Goal: Communication & Community: Share content

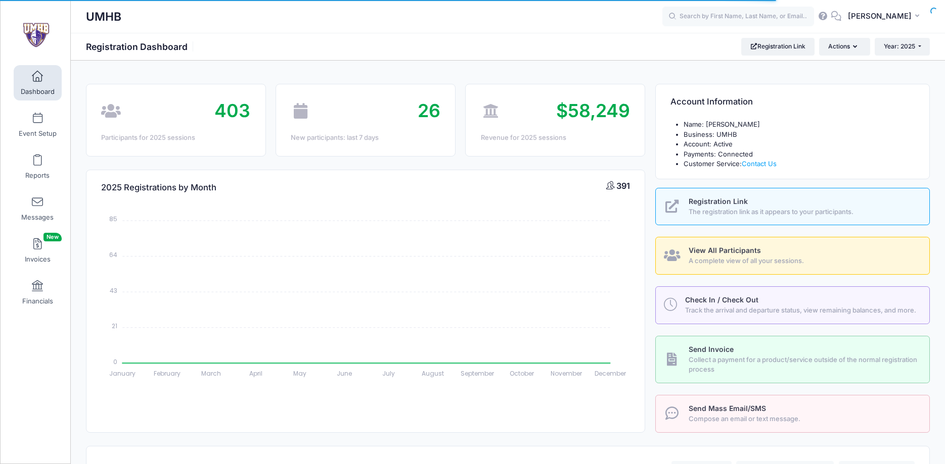
select select
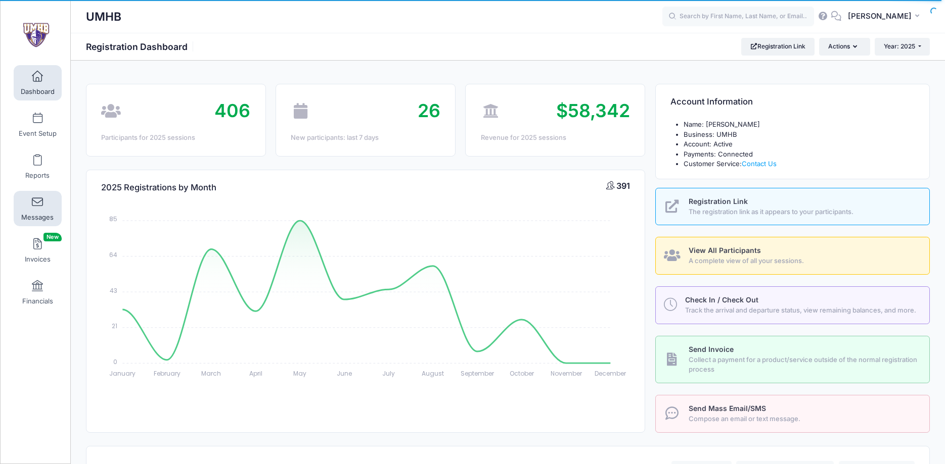
click at [37, 202] on span at bounding box center [37, 202] width 0 height 11
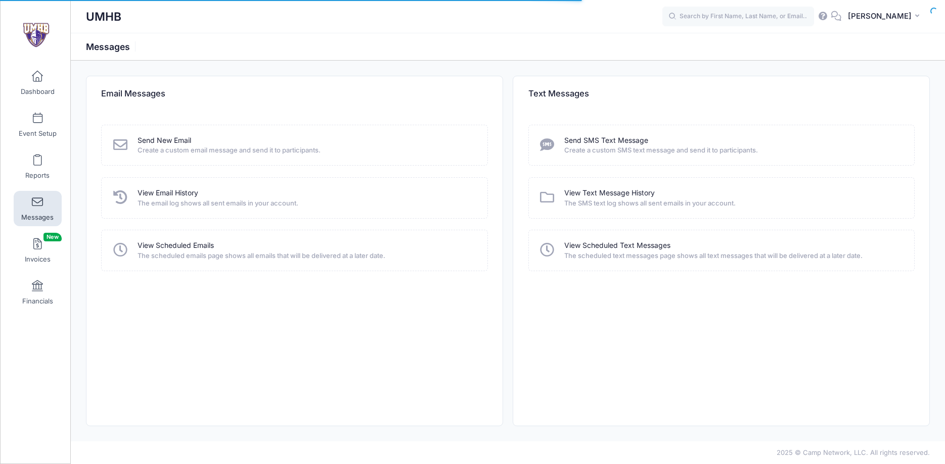
click at [178, 137] on link "Send New Email" at bounding box center [164, 140] width 54 height 11
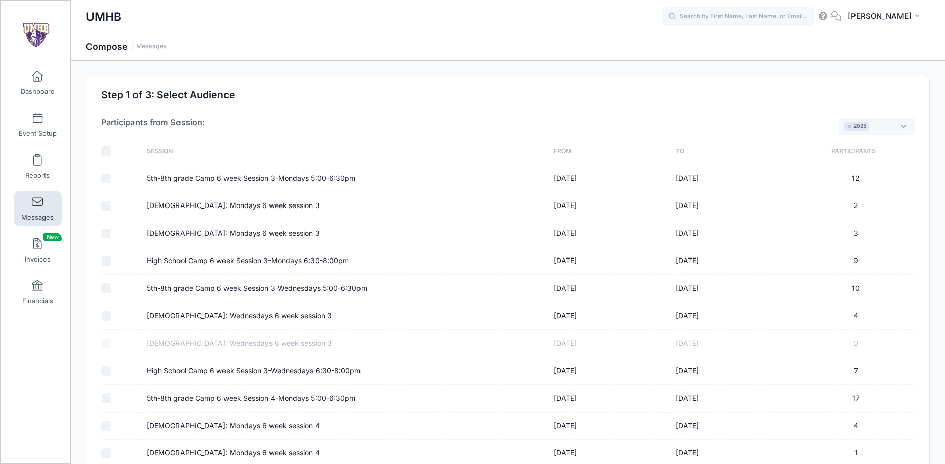
click at [909, 126] on span "× 2025" at bounding box center [876, 126] width 76 height 17
click at [907, 127] on span "× 2025 × 2024" at bounding box center [871, 126] width 85 height 17
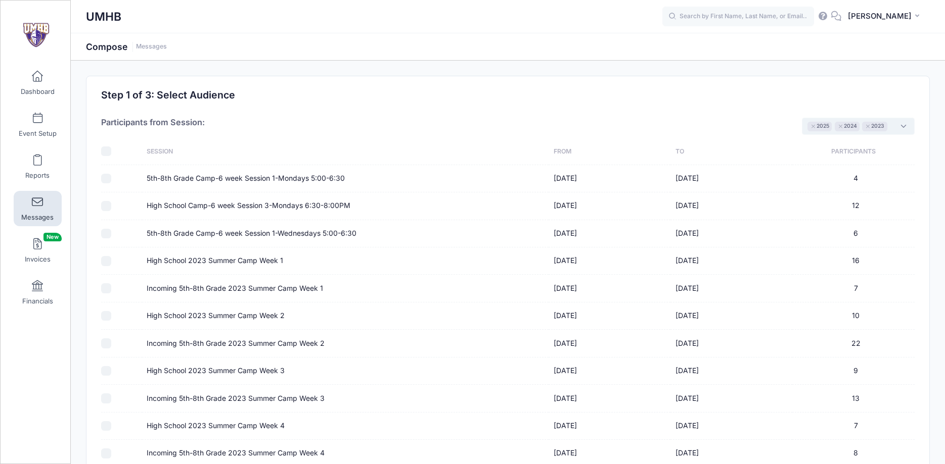
scroll to position [19, 0]
click at [107, 152] on input "checkbox" at bounding box center [106, 152] width 10 height 10
checkbox input "true"
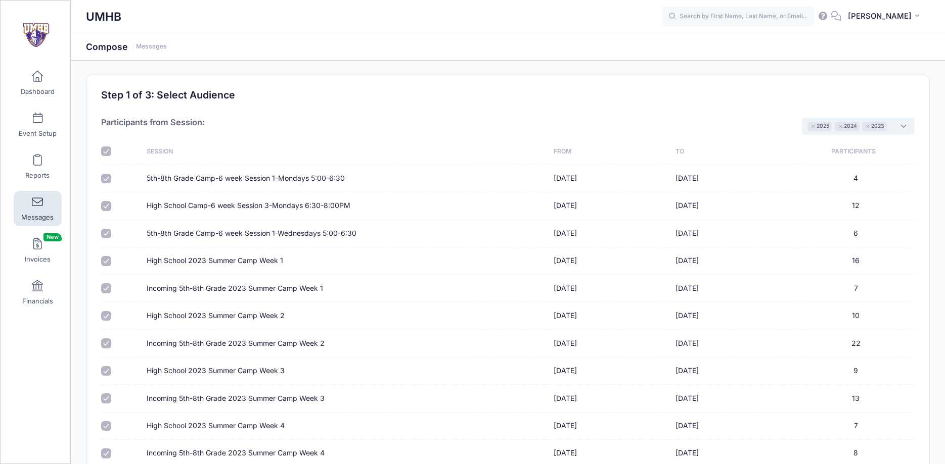
checkbox input "true"
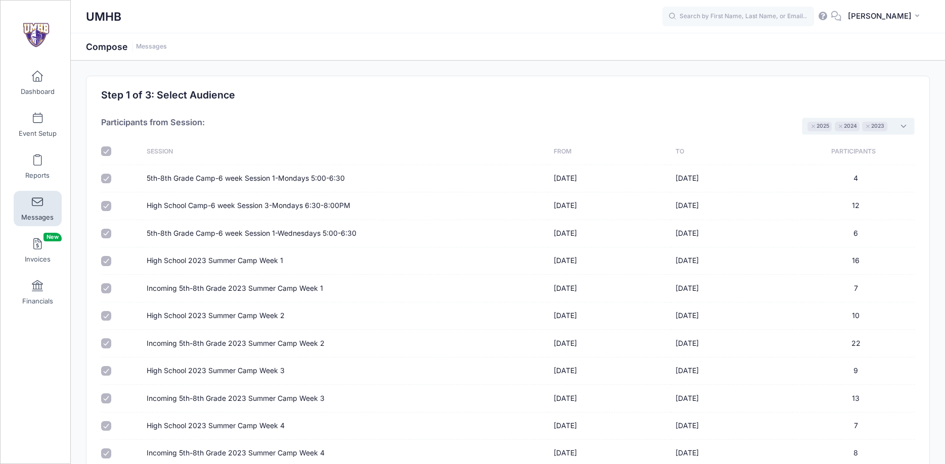
checkbox input "true"
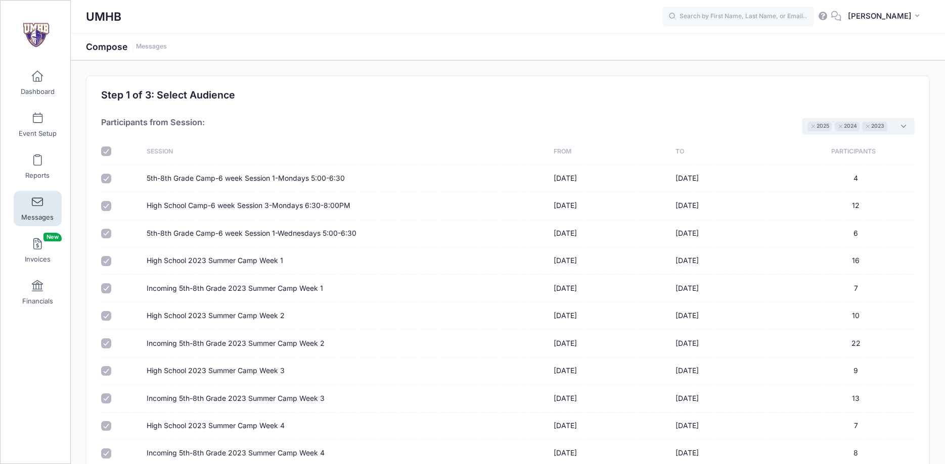
checkbox input "true"
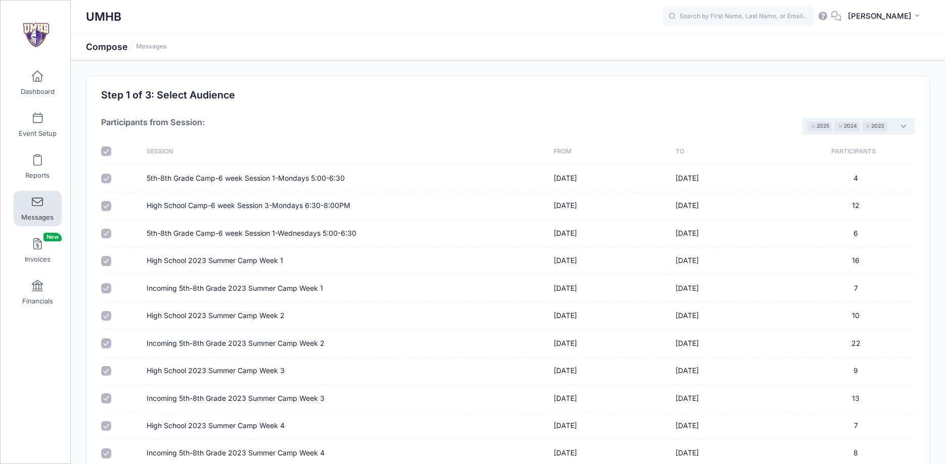
checkbox input "true"
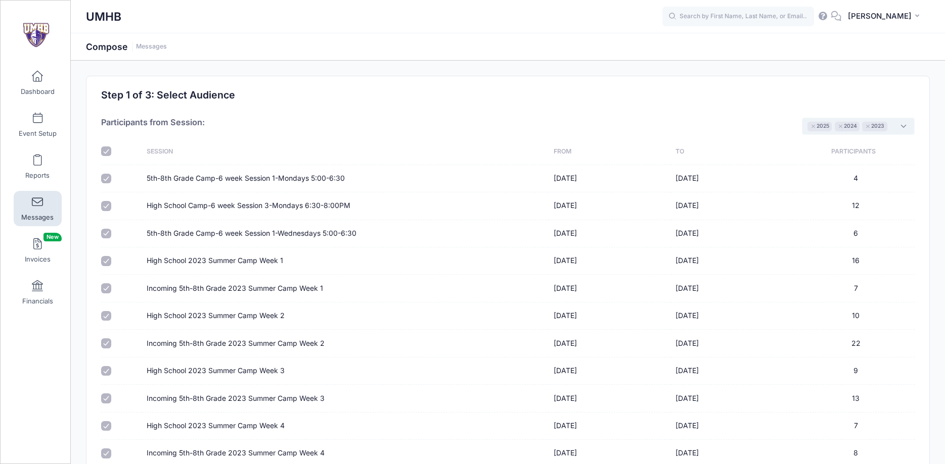
checkbox input "true"
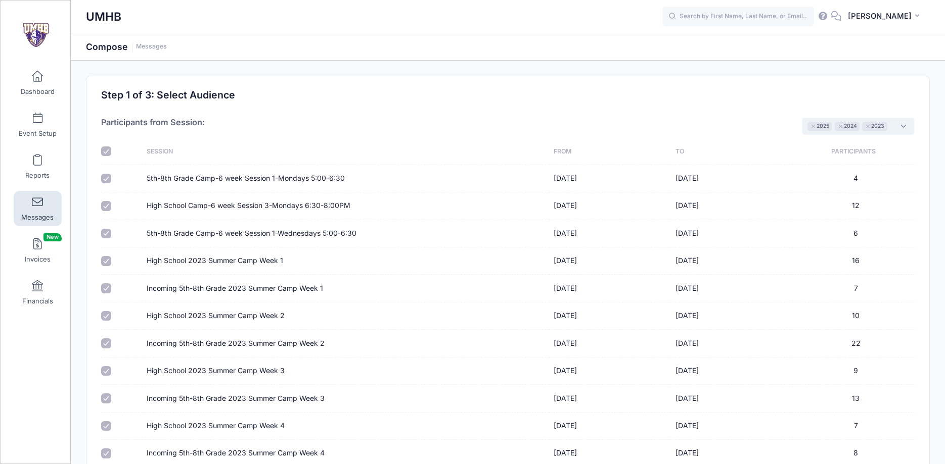
checkbox input "true"
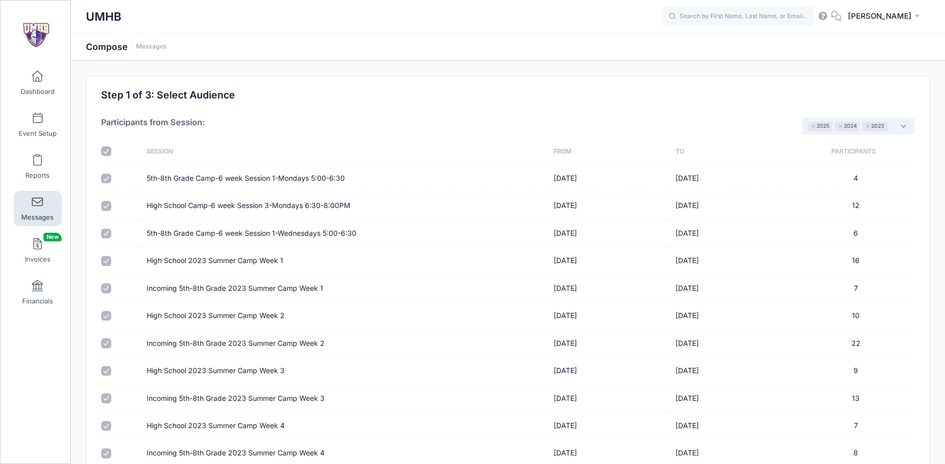
checkbox input "true"
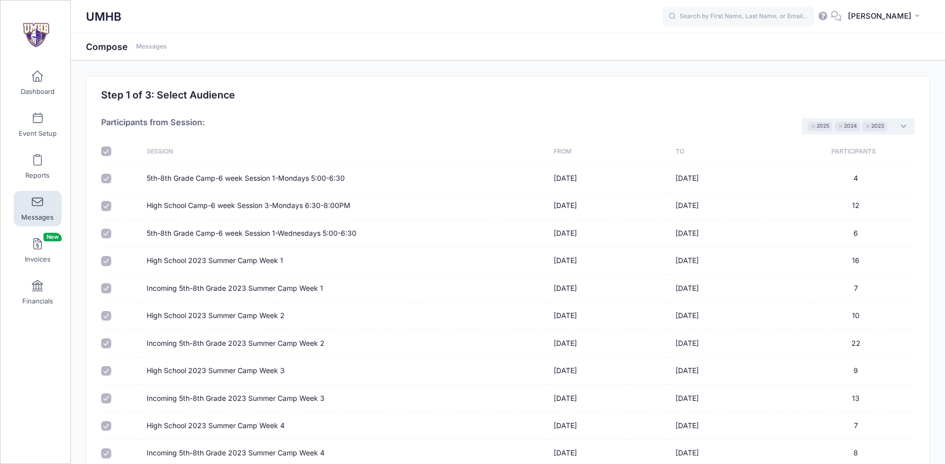
checkbox input "true"
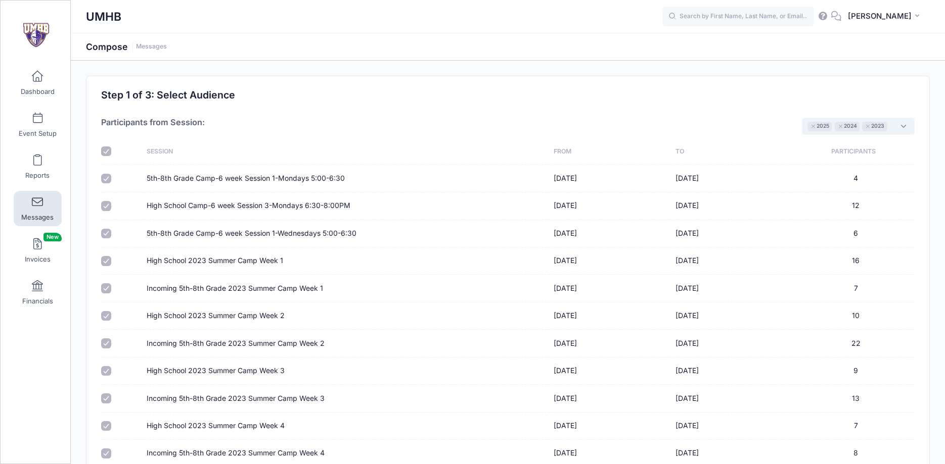
checkbox input "true"
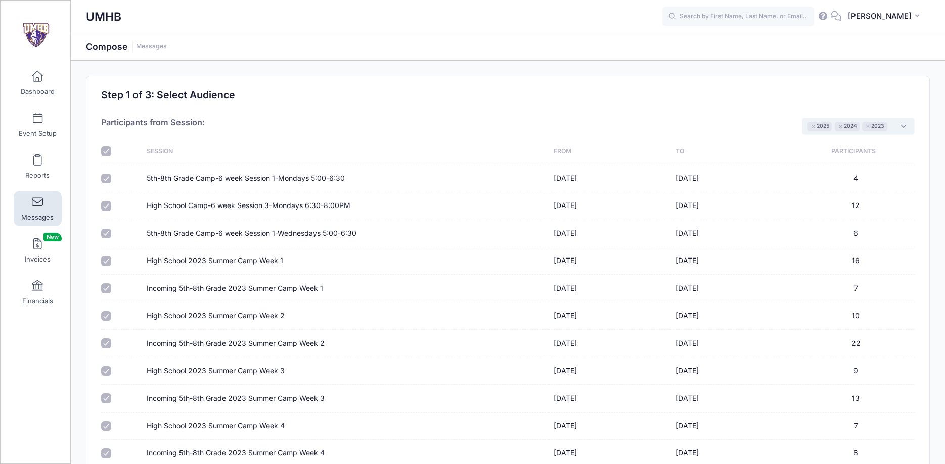
checkbox input "true"
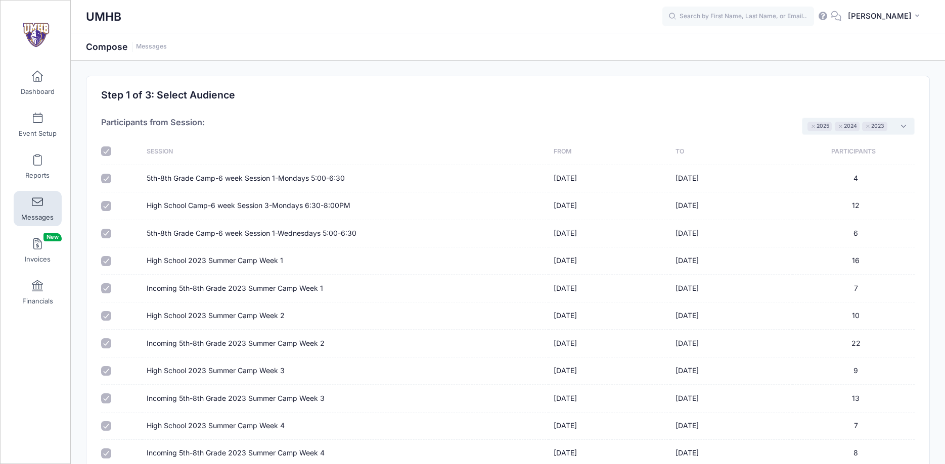
checkbox input "true"
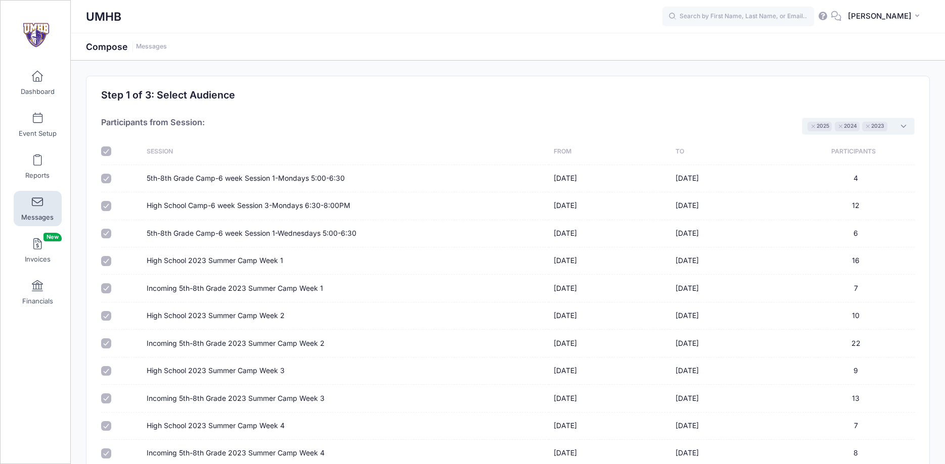
checkbox input "true"
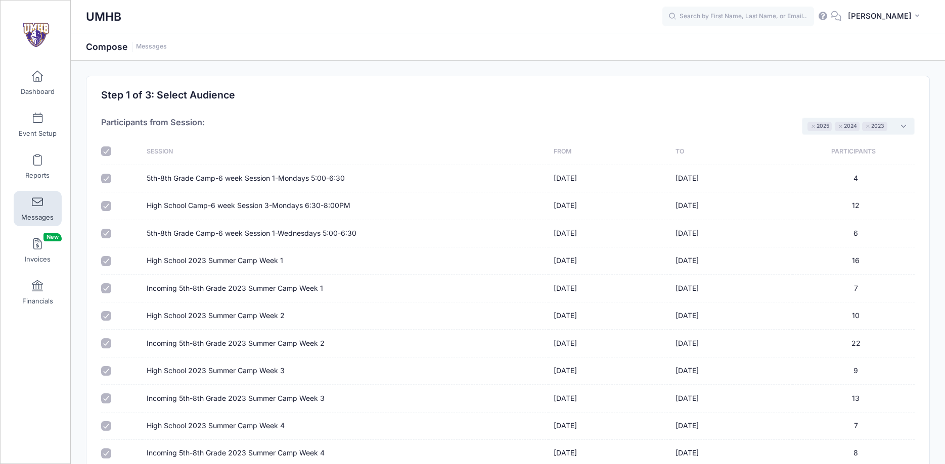
checkbox input "true"
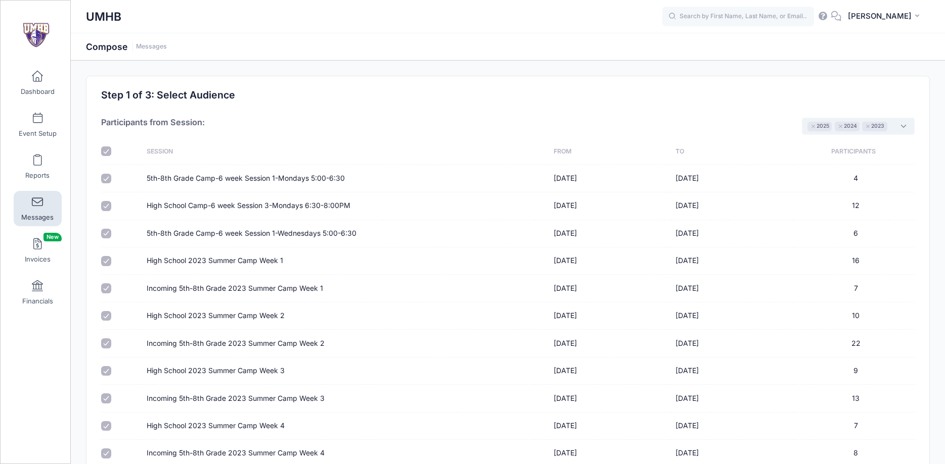
checkbox input "true"
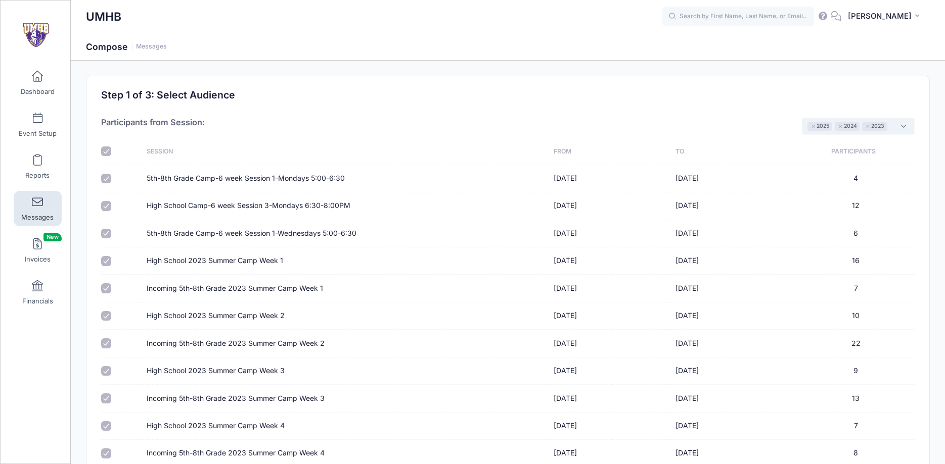
checkbox input "true"
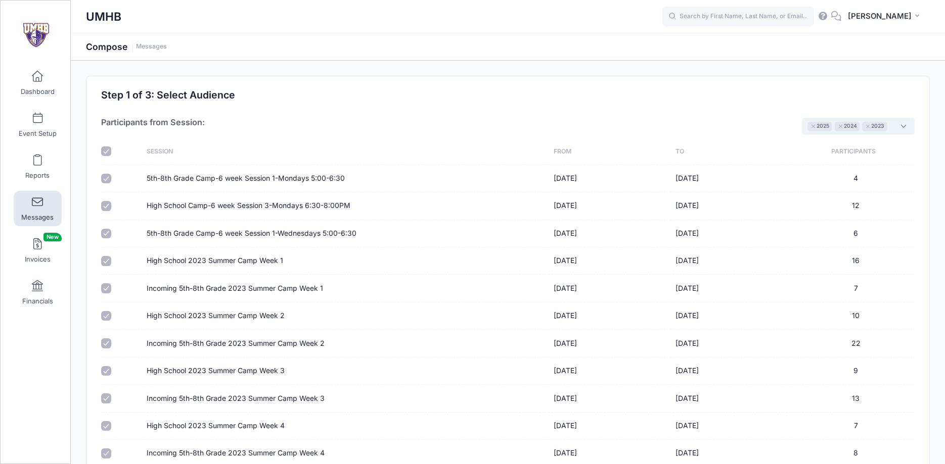
checkbox input "true"
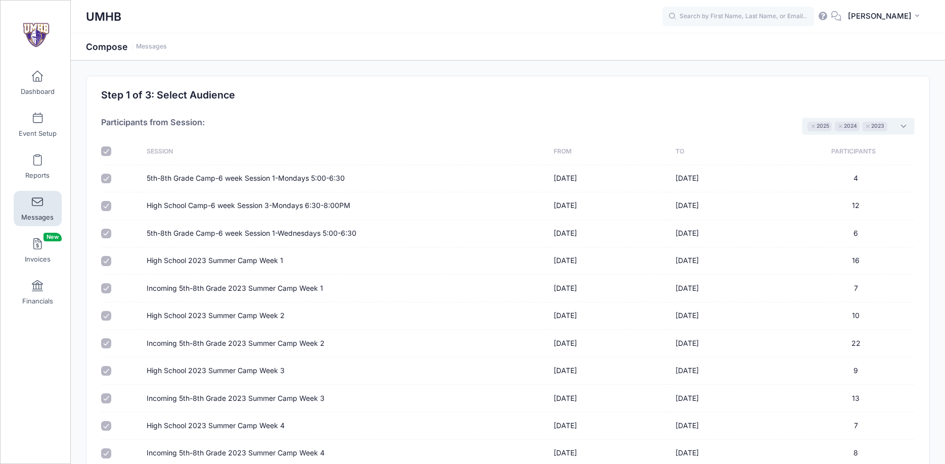
checkbox input "true"
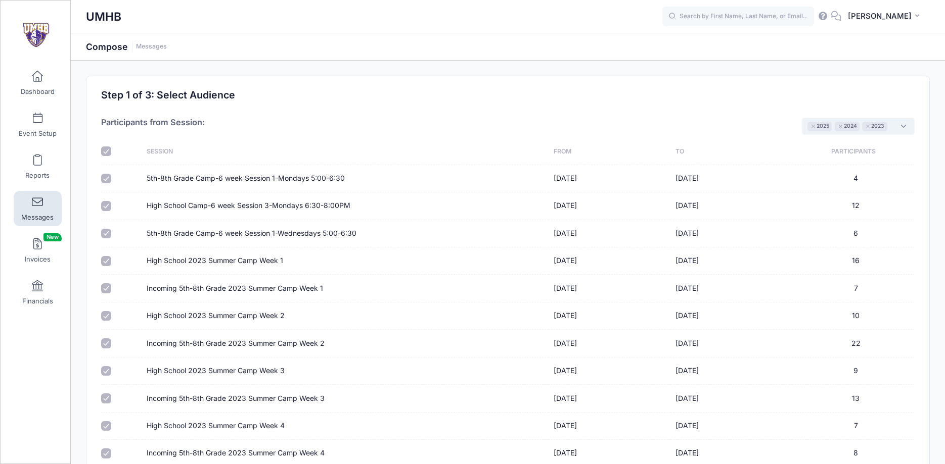
checkbox input "true"
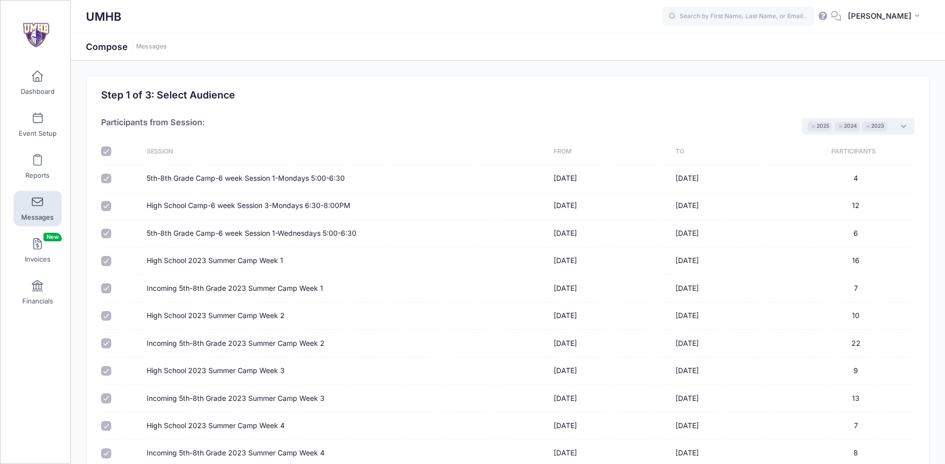
checkbox input "true"
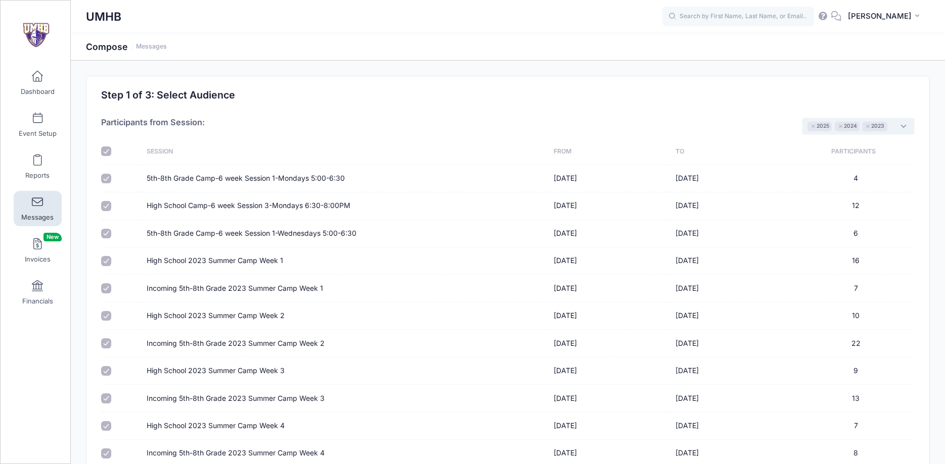
checkbox input "true"
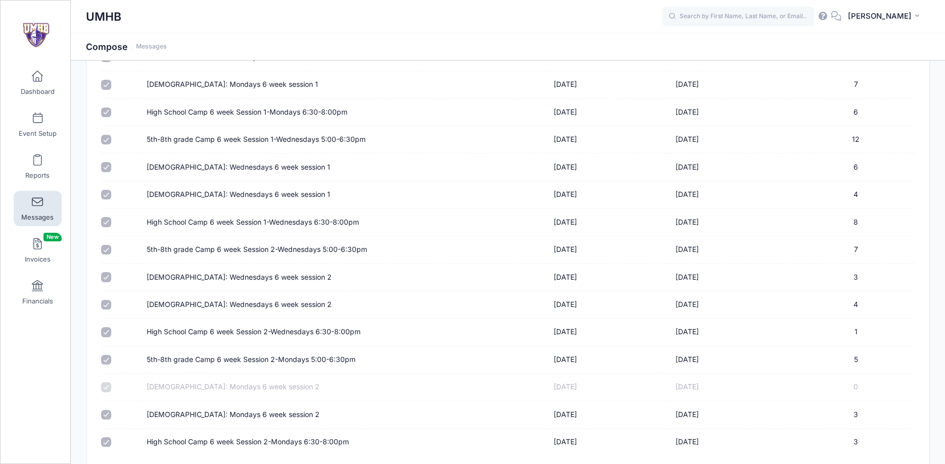
scroll to position [2583, 0]
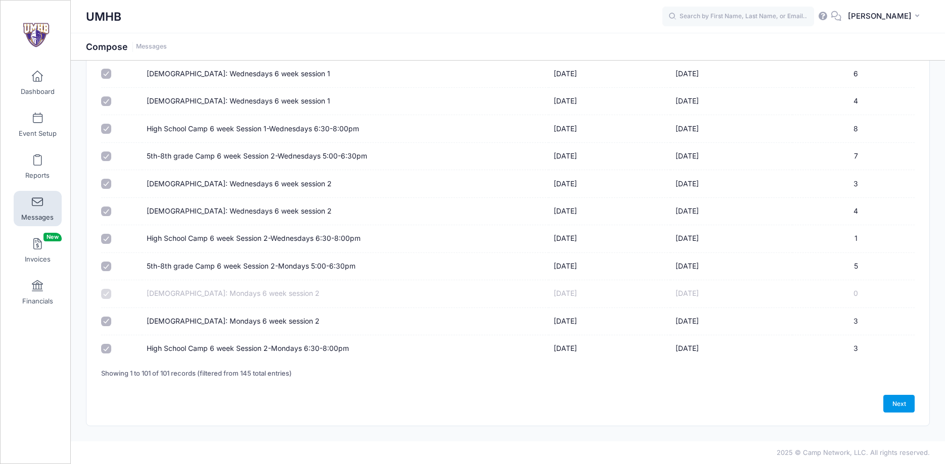
click at [909, 406] on link "Next" at bounding box center [898, 403] width 31 height 17
select select "50"
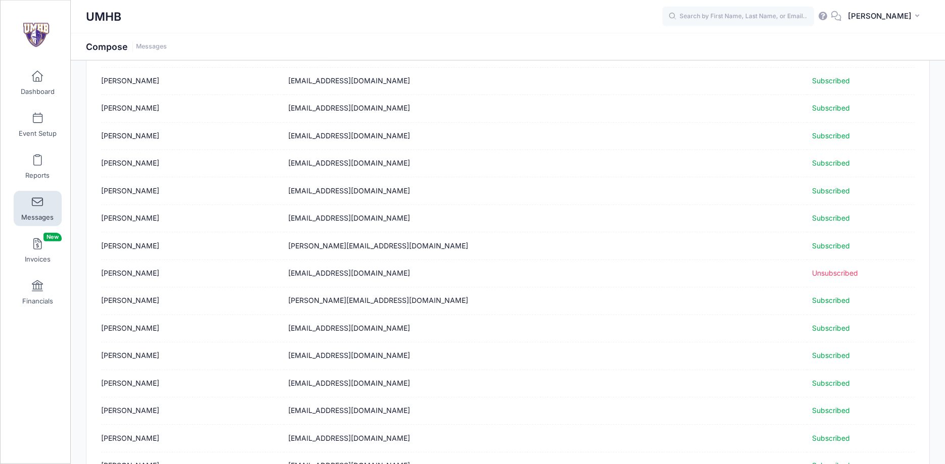
scroll to position [1174, 0]
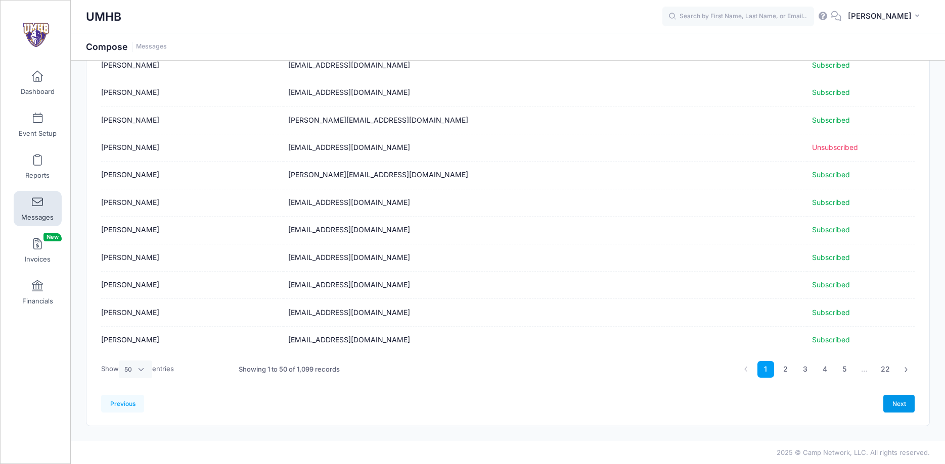
click at [903, 407] on link "Next" at bounding box center [898, 403] width 31 height 17
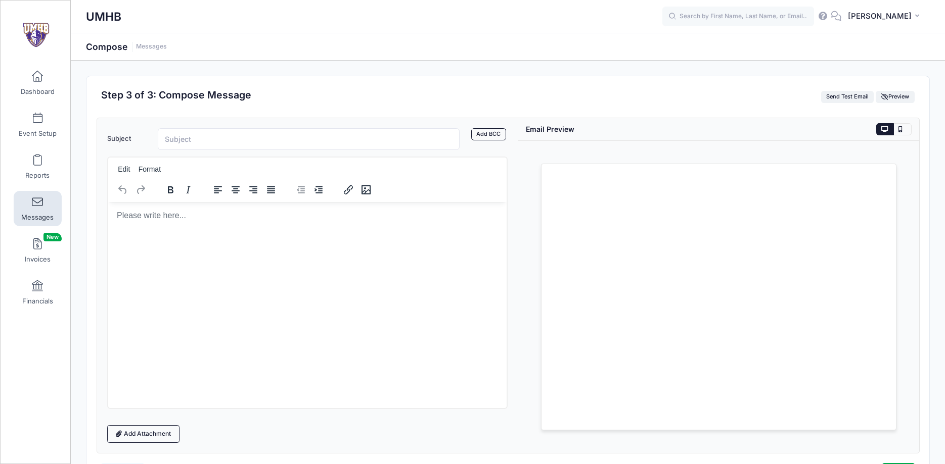
scroll to position [0, 0]
click at [193, 136] on input "Subject" at bounding box center [309, 139] width 302 height 22
type input "New 6 week sessions starting!!!!"
click at [165, 219] on body "Rich Text Area. Press ALT-0 for help." at bounding box center [307, 215] width 383 height 11
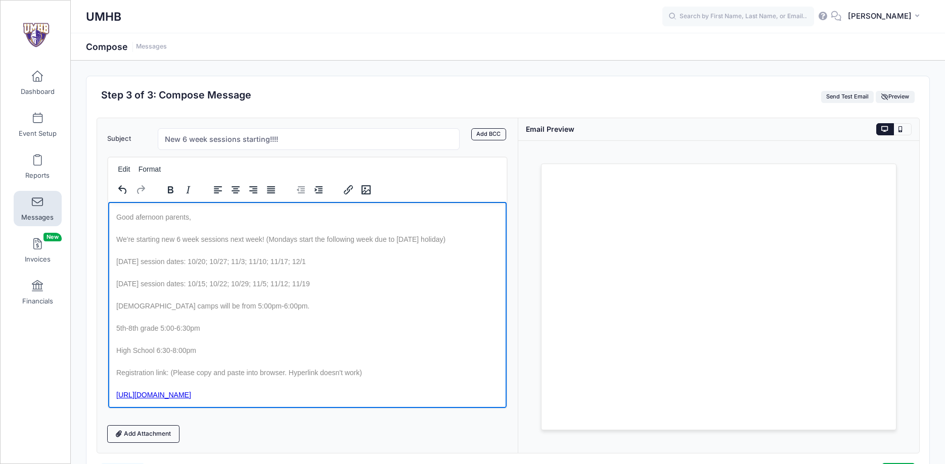
click at [150, 216] on span "Good afernoon parents," at bounding box center [153, 217] width 75 height 8
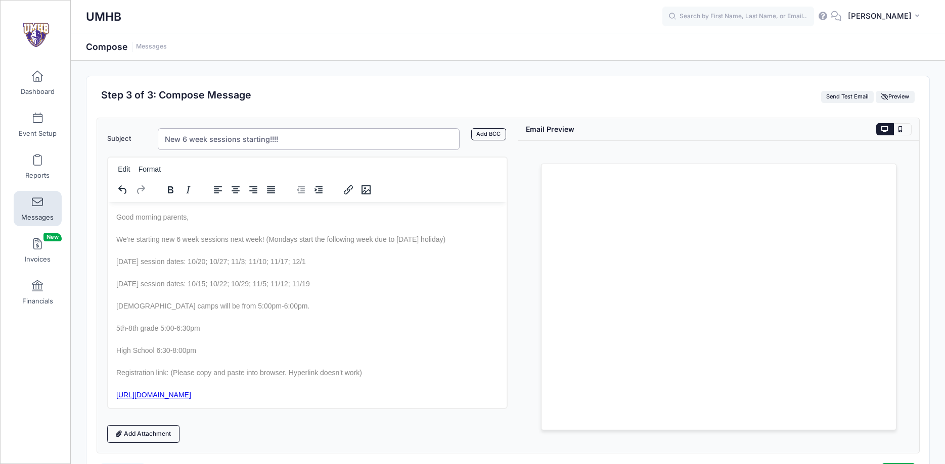
click at [267, 141] on input "New 6 week sessions starting!!!!" at bounding box center [309, 139] width 302 height 22
click at [240, 143] on input "New 6 week sessions starting this week!!!!" at bounding box center [309, 139] width 302 height 22
type input "New 6 week sessions starting this week!!!!"
click at [205, 218] on p "Good morning parents," at bounding box center [307, 217] width 383 height 14
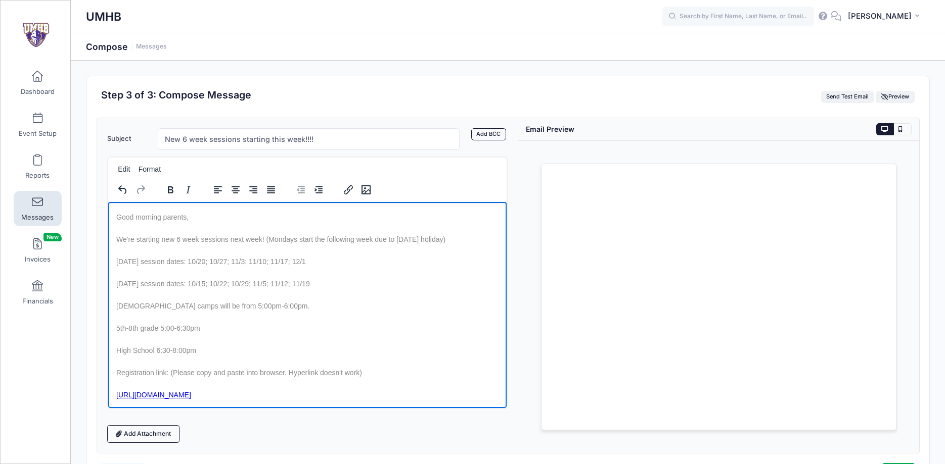
click at [240, 239] on span "We're starting new 6 week sessions next week! (Mondays start the following week…" at bounding box center [280, 239] width 329 height 8
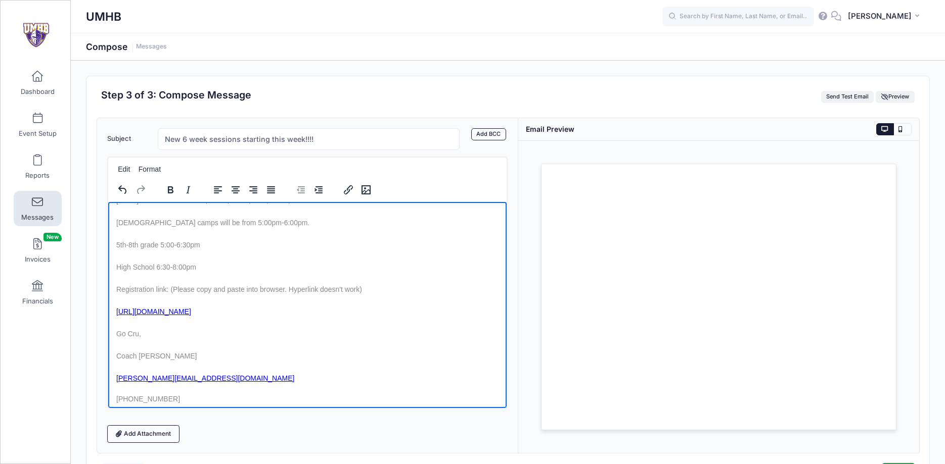
scroll to position [88, 0]
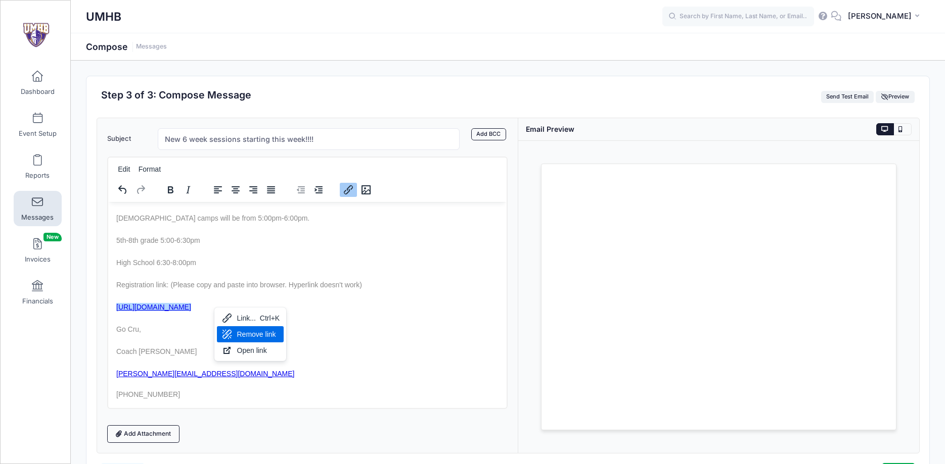
click at [252, 333] on div "Remove link" at bounding box center [258, 335] width 43 height 12
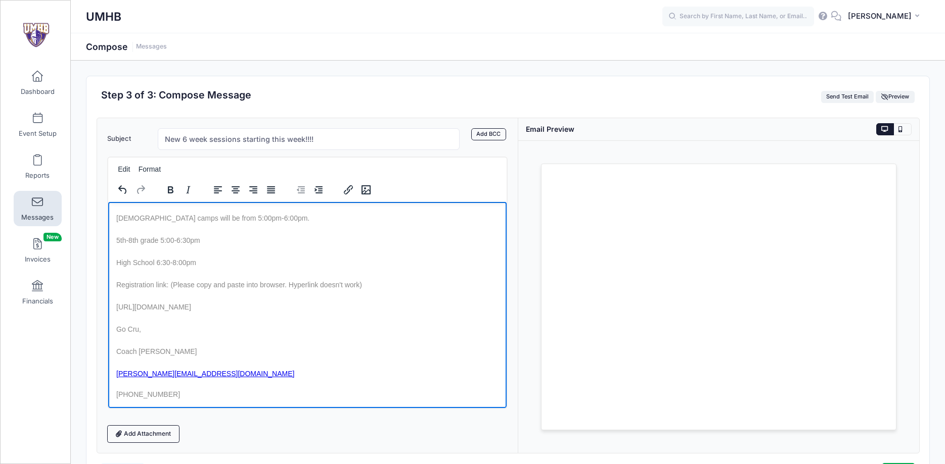
click at [249, 378] on p "Daniel.White@umhb.edu" at bounding box center [307, 373] width 383 height 14
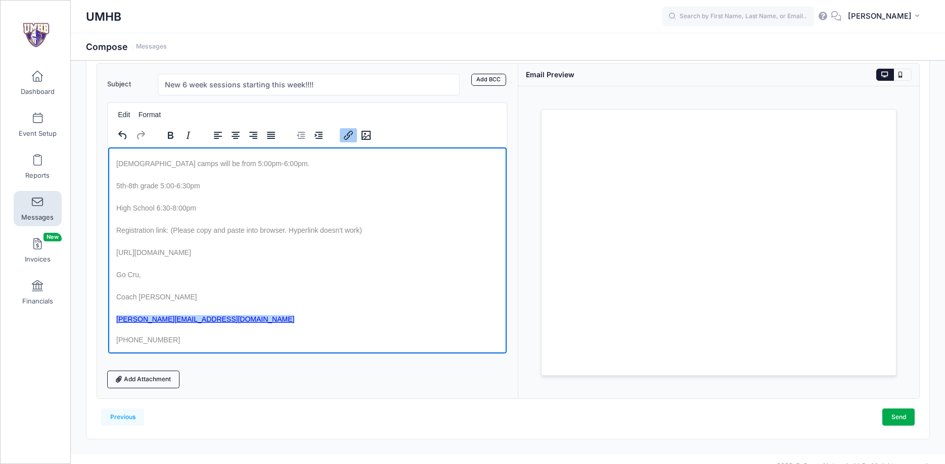
scroll to position [68, 0]
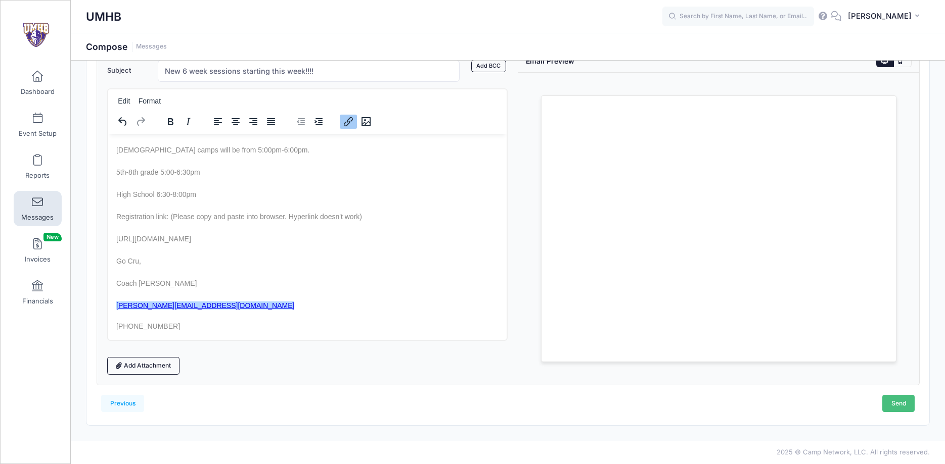
click at [897, 403] on link "Send" at bounding box center [898, 403] width 32 height 17
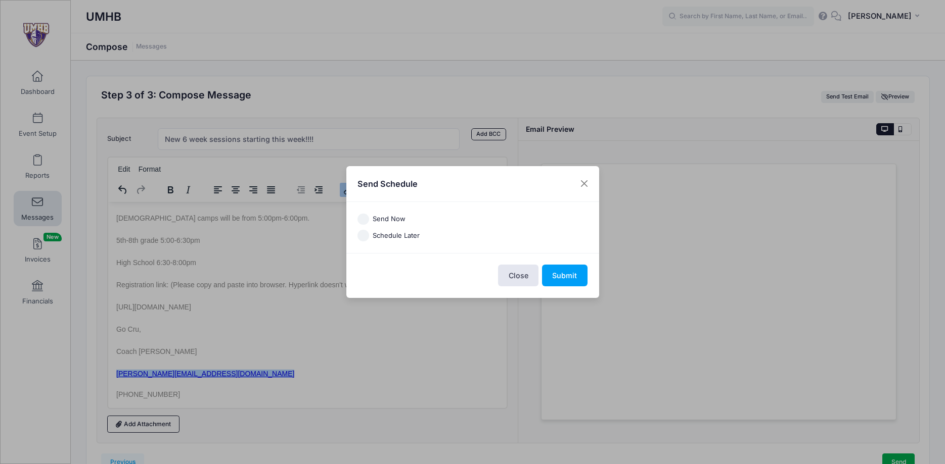
click at [399, 219] on label "Send Now" at bounding box center [388, 219] width 33 height 10
click at [369, 219] on input "Send Now" at bounding box center [363, 220] width 12 height 12
radio input "true"
click at [570, 277] on button "Submit" at bounding box center [564, 276] width 45 height 22
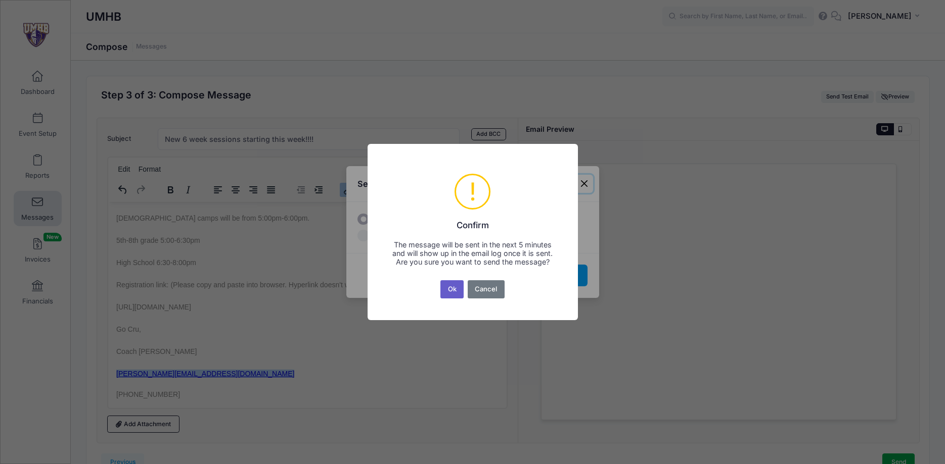
click at [452, 292] on button "Ok" at bounding box center [451, 289] width 23 height 18
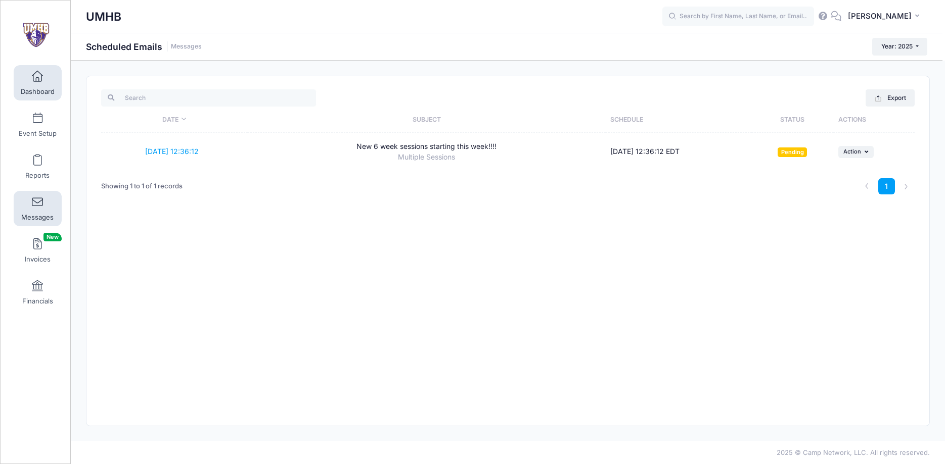
click at [37, 79] on span at bounding box center [37, 76] width 0 height 11
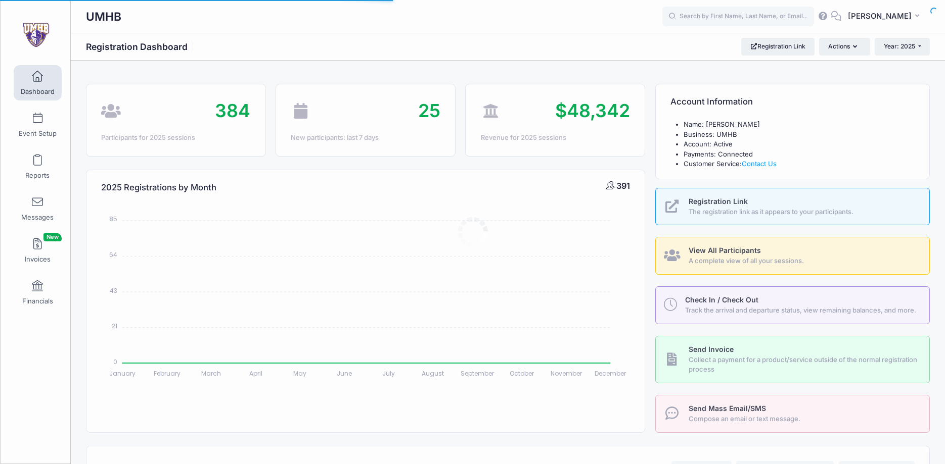
select select
